Goal: Information Seeking & Learning: Find specific fact

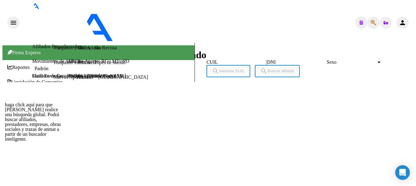
click at [372, 23] on icon "button" at bounding box center [374, 23] width 6 height 0
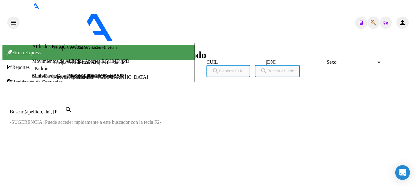
paste input "20402359103"
type input "20402359103"
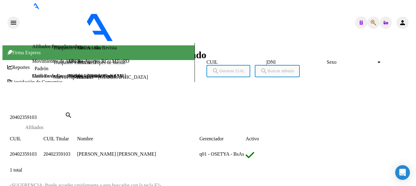
click at [37, 151] on span "20402359103" at bounding box center [23, 153] width 27 height 5
type textarea "20402359103"
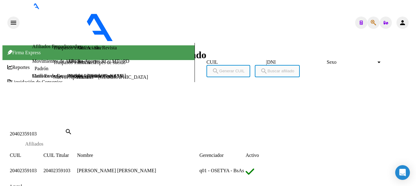
click at [168, 133] on div "DATOS PADRÓN ÁGIL: [PERSON_NAME] [PERSON_NAME] | ACTIVO | AFILIADO TITULAR Dato…" at bounding box center [169, 146] width 318 height 388
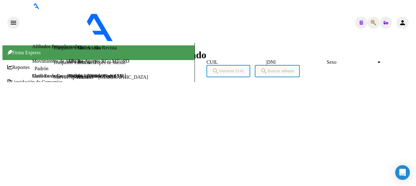
drag, startPoint x: 220, startPoint y: 8, endPoint x: 188, endPoint y: 34, distance: 41.1
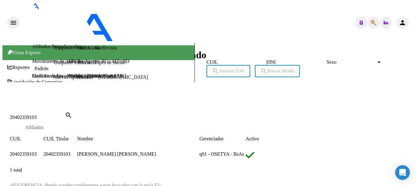
click at [65, 114] on input "20402359103" at bounding box center [37, 117] width 55 height 6
paste input "42047"
type input "20402420473"
click at [37, 151] on span "20402420473" at bounding box center [23, 153] width 27 height 5
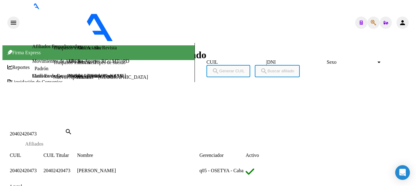
scroll to position [389, 0]
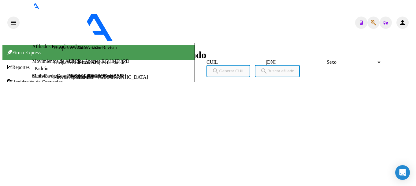
scroll to position [482, 0]
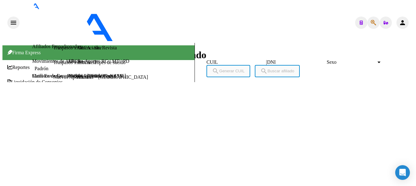
copy span "20402420473"
drag, startPoint x: 100, startPoint y: 31, endPoint x: 130, endPoint y: 34, distance: 29.5
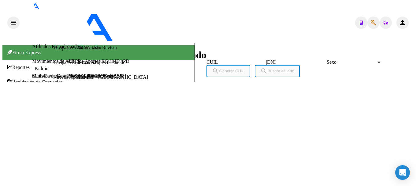
copy span "40242047"
type textarea "30715420941"
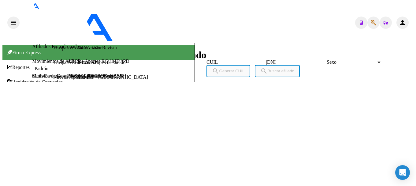
copy span "30715420941"
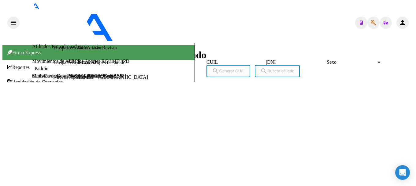
scroll to position [122, 0]
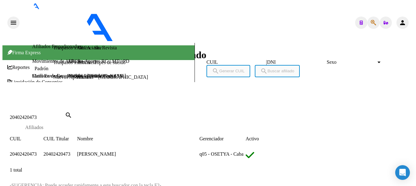
click at [65, 114] on div "20402420473 Buscar (apellido, dni, [PERSON_NAME], [PERSON_NAME], cuit, obra soc…" at bounding box center [37, 117] width 55 height 6
click at [65, 114] on input "20402420473" at bounding box center [37, 117] width 55 height 6
paste input "530376"
type input "20402530376"
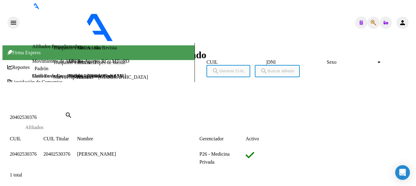
click at [37, 151] on span "20402530376" at bounding box center [23, 153] width 27 height 5
type textarea "20402530376"
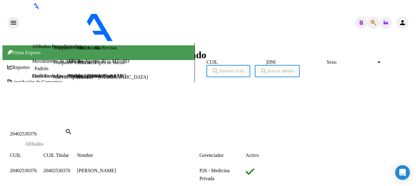
scroll to position [415, 0]
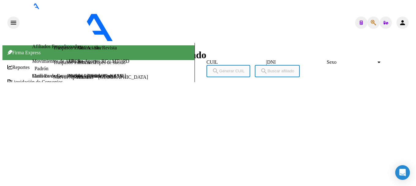
copy span "20402530376"
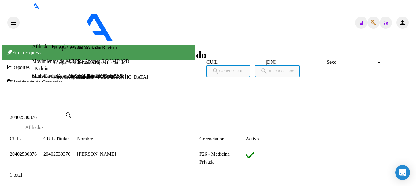
click at [65, 114] on input "20402530376" at bounding box center [37, 117] width 55 height 6
paste input "44660"
type input "20402544660"
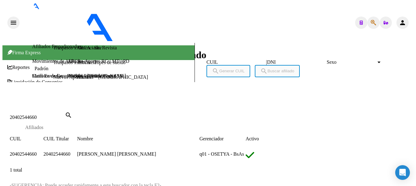
click at [70, 151] on span "20402544660" at bounding box center [56, 153] width 27 height 5
click at [37, 151] on app-link-go-to "20402544660" at bounding box center [23, 153] width 27 height 5
click at [37, 151] on span "20402544660" at bounding box center [23, 153] width 27 height 5
type textarea "20402544660"
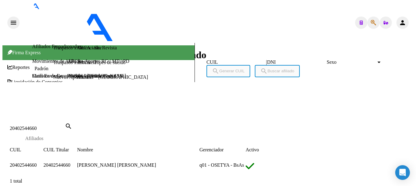
copy span "20402544660"
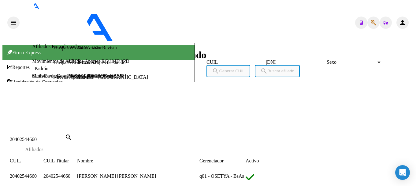
scroll to position [436, 0]
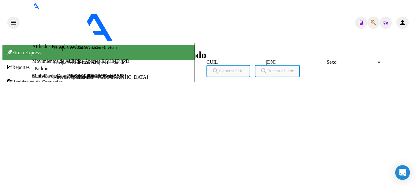
scroll to position [599, 0]
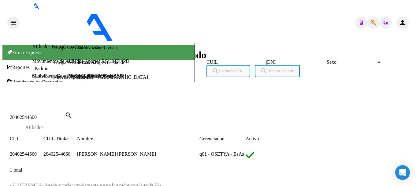
click at [65, 114] on input "20402544660" at bounding box center [37, 117] width 55 height 6
paste input "9554"
type input "20402595540"
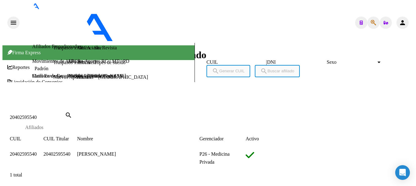
click at [37, 151] on span "20402595540" at bounding box center [23, 153] width 27 height 5
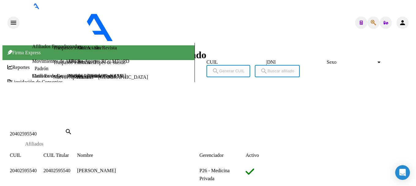
copy span "20402595540"
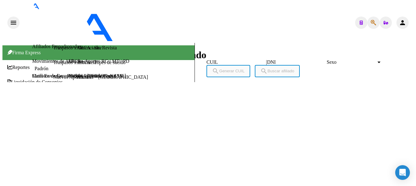
scroll to position [0, 0]
type textarea "30577873654"
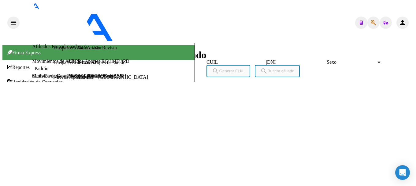
drag, startPoint x: 41, startPoint y: 111, endPoint x: 62, endPoint y: 111, distance: 20.5
copy span "40259554"
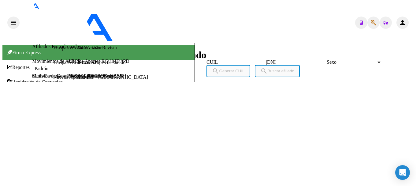
copy span "30662049618"
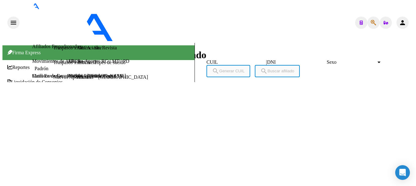
scroll to position [582, 0]
type textarea "30577873654"
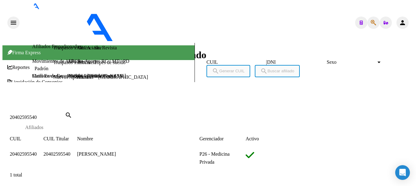
click at [65, 114] on input "20402595540" at bounding box center [37, 117] width 55 height 6
paste input "927969"
type input "20402927969"
click at [37, 151] on span "20402927969" at bounding box center [23, 153] width 27 height 5
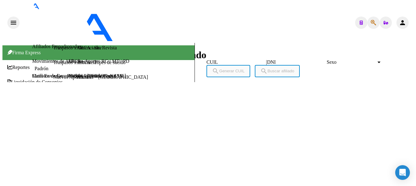
scroll to position [579, 0]
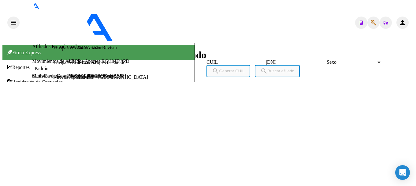
drag, startPoint x: 100, startPoint y: 28, endPoint x: 132, endPoint y: 30, distance: 31.9
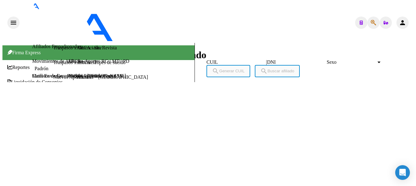
type textarea "30715700073"
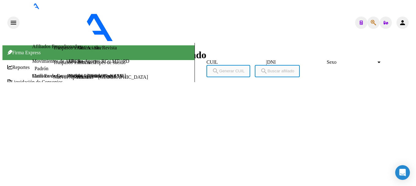
scroll to position [61, 0]
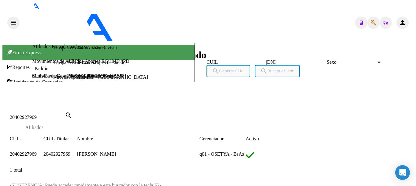
click at [65, 114] on input "20402927969" at bounding box center [37, 117] width 55 height 6
paste input "3027198"
type input "20403027198"
click at [37, 151] on span "20403027198" at bounding box center [23, 153] width 27 height 5
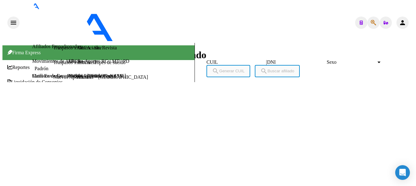
scroll to position [524, 0]
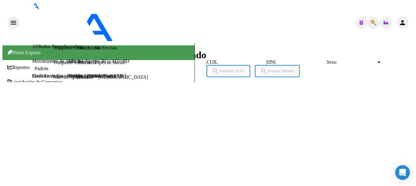
drag, startPoint x: 101, startPoint y: 32, endPoint x: 129, endPoint y: 32, distance: 28.2
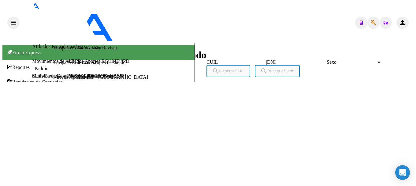
drag, startPoint x: 98, startPoint y: 31, endPoint x: 130, endPoint y: 31, distance: 32.1
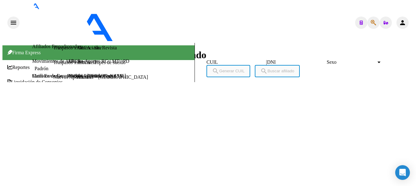
type textarea "30655242313"
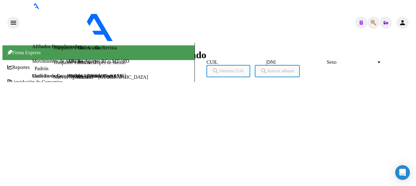
drag, startPoint x: 58, startPoint y: 84, endPoint x: 110, endPoint y: 84, distance: 51.4
drag, startPoint x: 59, startPoint y: 84, endPoint x: 105, endPoint y: 86, distance: 46.3
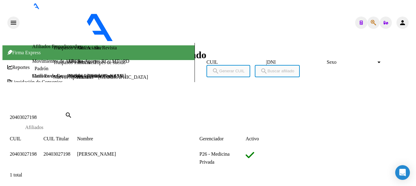
click at [65, 114] on div "20403027198 Buscar (apellido, dni, cuil, [PERSON_NAME], cuit, obra social)" at bounding box center [37, 117] width 55 height 6
click at [65, 114] on input "20403027198" at bounding box center [37, 117] width 55 height 6
paste input "190404"
type input "20403190404"
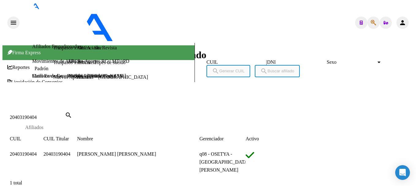
click at [37, 151] on span "20403190404" at bounding box center [23, 153] width 27 height 5
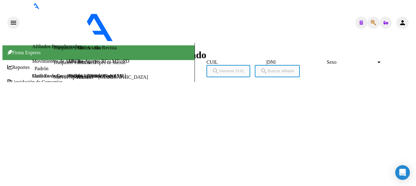
drag, startPoint x: 100, startPoint y: 32, endPoint x: 129, endPoint y: 31, distance: 29.1
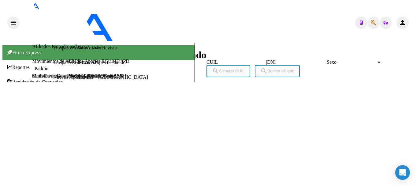
type textarea "30712518347"
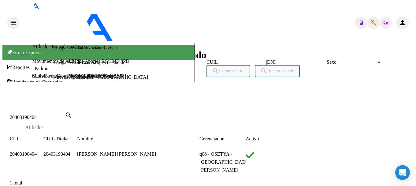
click at [65, 114] on input "20403190404" at bounding box center [37, 117] width 55 height 6
paste input "273962"
type input "20403273962"
click at [37, 151] on span "20403273962" at bounding box center [23, 153] width 27 height 5
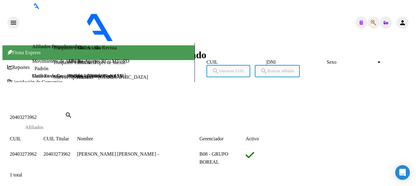
type textarea "20403273962"
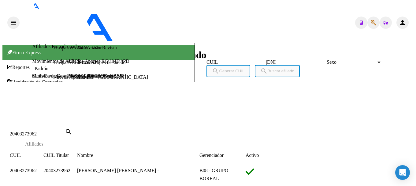
scroll to position [396, 0]
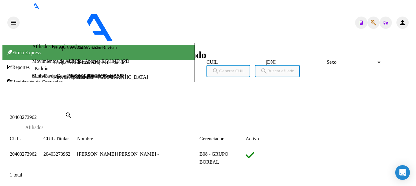
click at [65, 114] on input "20403273962" at bounding box center [37, 117] width 55 height 6
paste input "456110"
type input "20403456110"
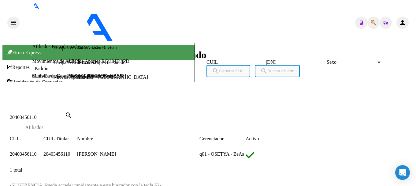
click at [36, 151] on span "20403456110" at bounding box center [23, 153] width 27 height 5
type textarea "20403456110"
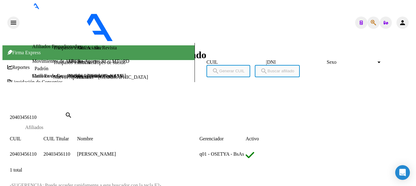
click at [65, 114] on div "20403456110 Buscar (apellido, dni, cuil, nro traspaso, cuit, obra social)" at bounding box center [37, 117] width 55 height 6
click at [65, 114] on input "20403456110" at bounding box center [37, 117] width 55 height 6
type input "37361243"
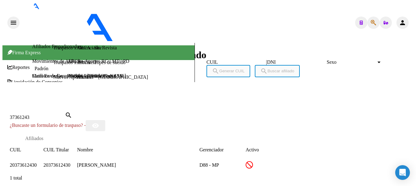
click at [37, 162] on app-link-go-to "20373612430" at bounding box center [23, 164] width 27 height 5
click at [37, 162] on span "20373612430" at bounding box center [23, 164] width 27 height 5
type textarea "20373612430"
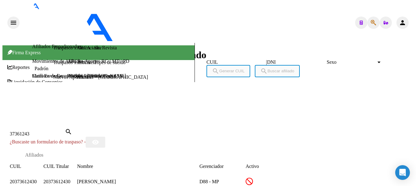
scroll to position [396, 0]
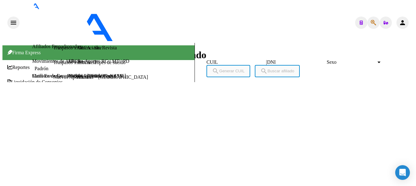
scroll to position [673, 0]
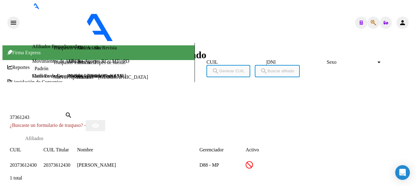
click at [173, 104] on div at bounding box center [207, 104] width 411 height 0
